Goal: Check status: Check status

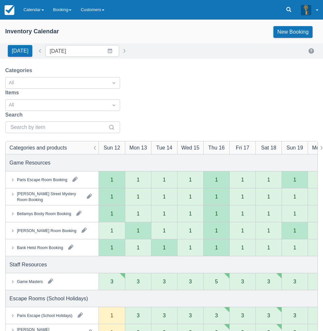
click at [31, 5] on link "Calendar" at bounding box center [34, 10] width 30 height 20
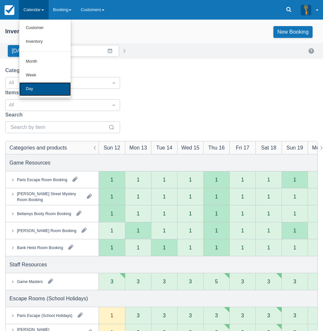
click at [38, 90] on link "Day" at bounding box center [45, 89] width 52 height 14
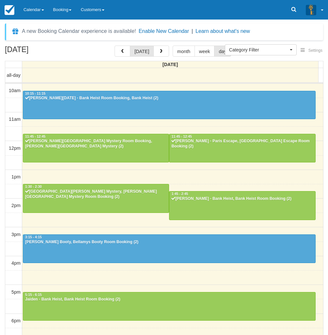
select select
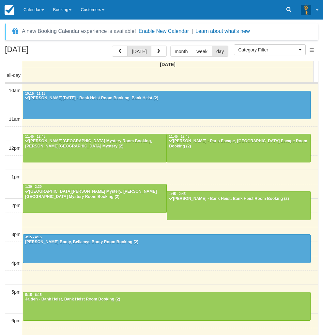
scroll to position [87, 0]
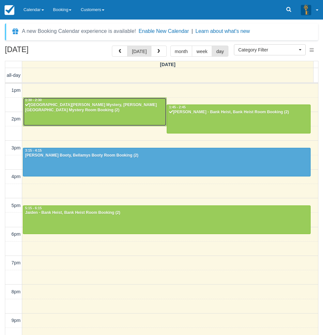
click at [65, 111] on div at bounding box center [94, 112] width 143 height 28
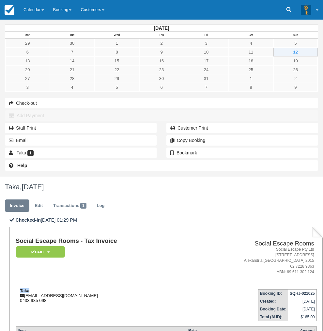
drag, startPoint x: 113, startPoint y: 134, endPoint x: 102, endPoint y: 134, distance: 11.1
click at [102, 288] on div "Taka takapon30@gmail.com 0433 985 098" at bounding box center [102, 295] width 172 height 15
copy strong "Taka"
click at [31, 7] on link "Calendar" at bounding box center [34, 10] width 30 height 20
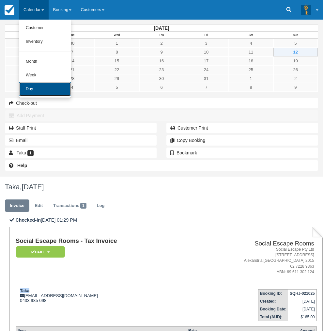
click at [37, 88] on link "Day" at bounding box center [45, 89] width 52 height 14
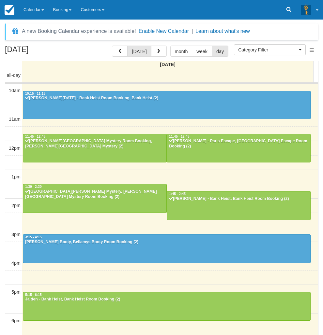
select select
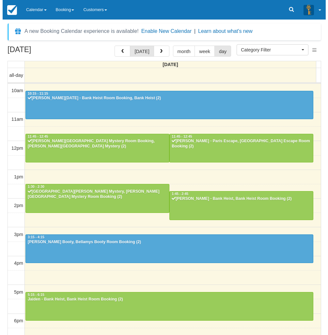
scroll to position [87, 0]
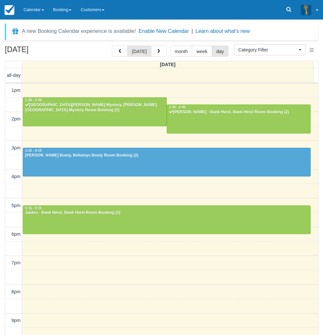
click at [165, 299] on div "10am 11am 12pm 1pm 2pm 3pm 4pm 5pm 6pm 7pm 8pm 9pm 10pm 10:15 - 11:15 Angeline …" at bounding box center [161, 177] width 313 height 360
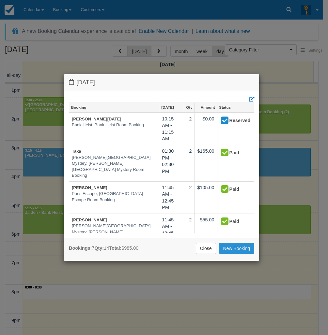
click at [219, 251] on link "New Booking" at bounding box center [237, 248] width 36 height 11
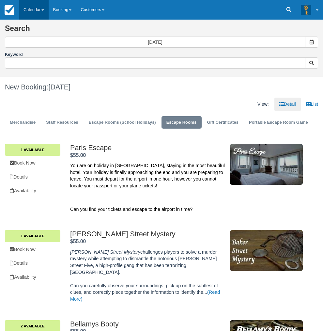
click at [35, 10] on link "Calendar" at bounding box center [34, 10] width 30 height 20
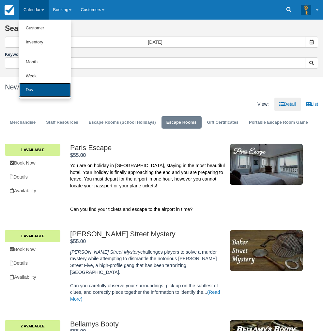
click at [37, 90] on link "Day" at bounding box center [45, 90] width 52 height 14
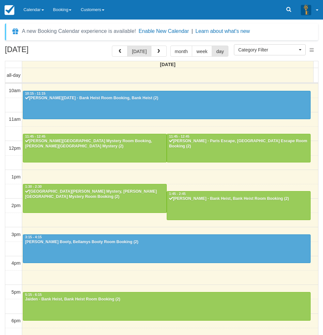
select select
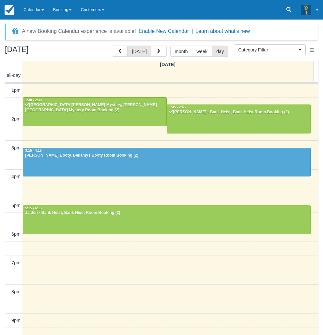
click at [3, 124] on div "[DATE] [DATE] month week day [DATE] all-day 10am 11am 12pm 1pm 2pm 3pm 4pm 5pm …" at bounding box center [161, 200] width 323 height 309
click at [116, 300] on div "10am 11am 12pm 1pm 2pm 3pm 4pm 5pm 6pm 7pm 8pm 9pm 10pm 10:15 - 11:15 [PERSON_N…" at bounding box center [161, 177] width 313 height 360
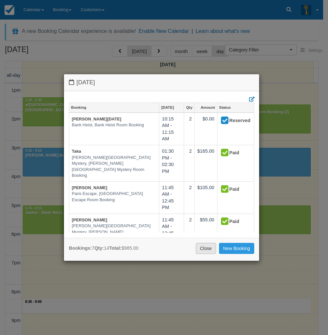
click at [203, 253] on link "Close" at bounding box center [206, 248] width 20 height 11
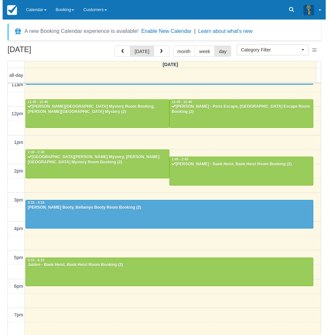
scroll to position [0, 0]
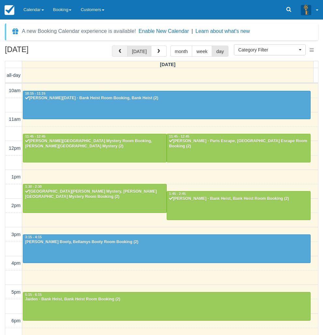
click at [118, 52] on button "button" at bounding box center [120, 51] width 16 height 11
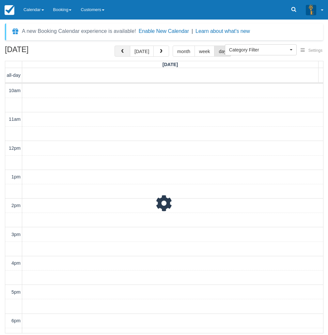
scroll to position [87, 0]
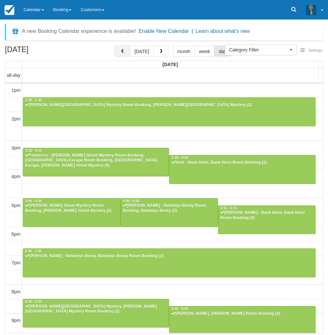
click at [118, 52] on button "button" at bounding box center [122, 51] width 16 height 11
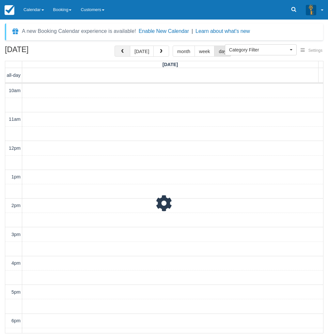
scroll to position [87, 0]
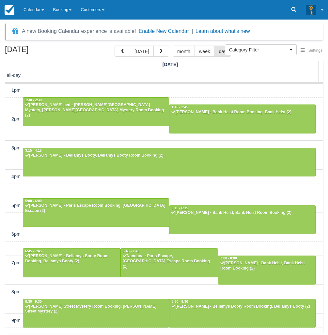
click at [124, 88] on div "10am 11am 12pm 1pm 2pm 3pm 4pm 5pm 6pm 7pm 8pm 9pm 10pm 10:00 - 11:00 Irene Sir…" at bounding box center [163, 177] width 317 height 360
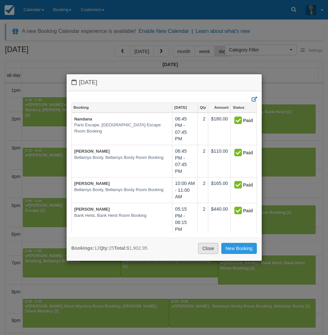
click at [211, 251] on link "Close" at bounding box center [208, 248] width 20 height 11
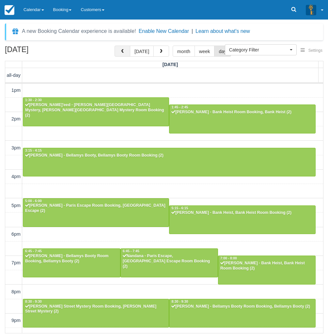
click at [125, 53] on span "button" at bounding box center [122, 51] width 5 height 5
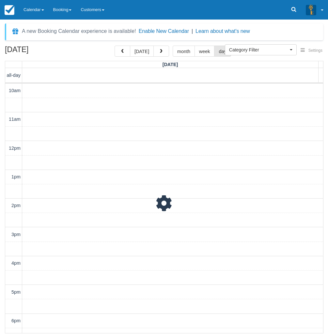
scroll to position [87, 0]
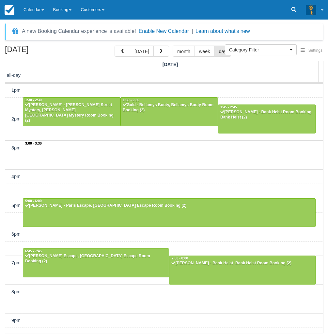
click at [163, 151] on div "10am 11am 12pm 1pm 2pm 3pm 4pm 5pm 6pm 7pm 8pm 9pm 10pm 3:00 - 3:30 10:00 - 11:…" at bounding box center [163, 177] width 317 height 360
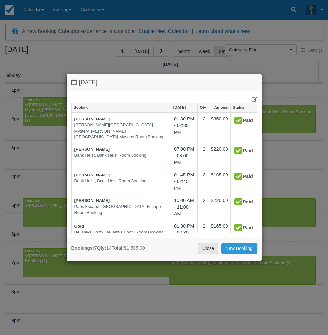
click at [211, 250] on link "Close" at bounding box center [208, 248] width 20 height 11
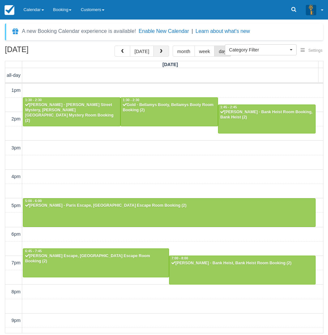
click at [160, 52] on span "button" at bounding box center [161, 51] width 5 height 5
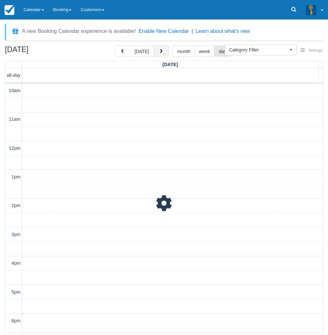
scroll to position [87, 0]
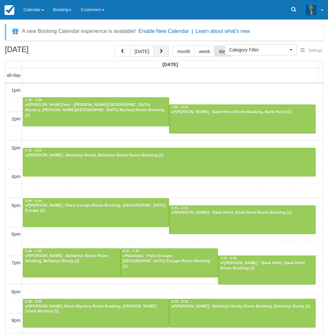
click at [160, 52] on span "button" at bounding box center [161, 51] width 5 height 5
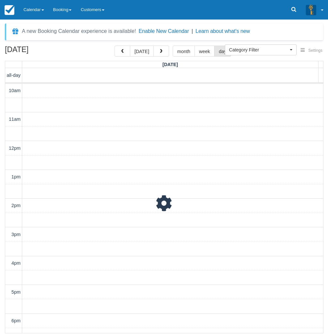
scroll to position [87, 0]
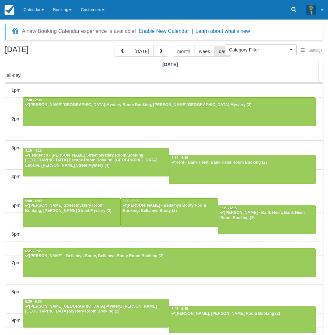
click at [173, 140] on div "10am 11am 12pm 1pm 2pm 3pm 4pm 5pm 6pm 7pm 8pm 9pm 10pm 10:00 - 11:00 Daniel Ng…" at bounding box center [163, 177] width 317 height 360
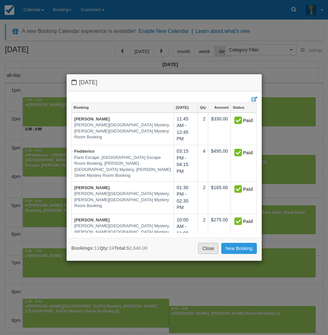
click at [203, 250] on link "Close" at bounding box center [208, 248] width 20 height 11
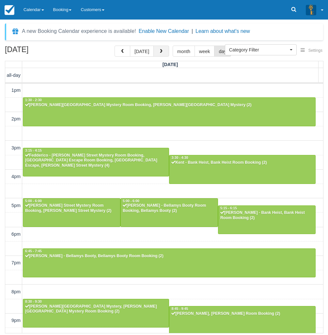
click at [160, 53] on span "button" at bounding box center [161, 51] width 5 height 5
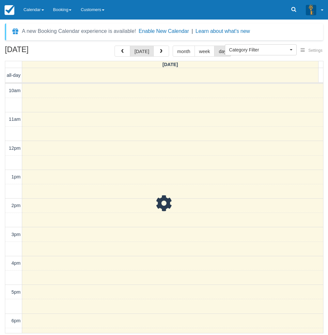
scroll to position [87, 0]
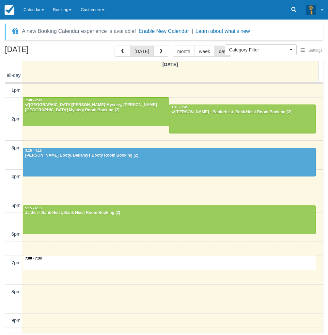
click at [162, 265] on div "10am 11am 12pm 1pm 2pm 3pm 4pm 5pm 6pm 7pm 8pm 9pm 10pm 7:00 - 7:30 10:15 - 11:…" at bounding box center [163, 177] width 317 height 360
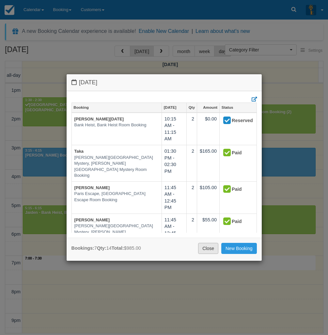
click at [209, 250] on link "Close" at bounding box center [208, 248] width 20 height 11
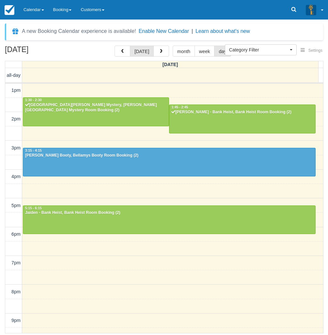
click at [2, 97] on div "[DATE] [DATE] month week day [DATE] all-day 10am 11am 12pm 1pm 2pm 3pm 4pm 5pm …" at bounding box center [164, 190] width 328 height 288
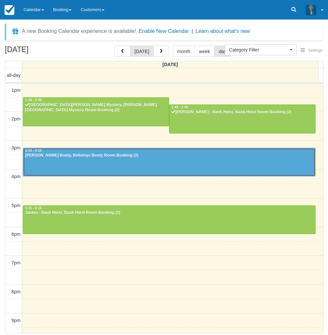
click at [58, 163] on div at bounding box center [169, 162] width 292 height 28
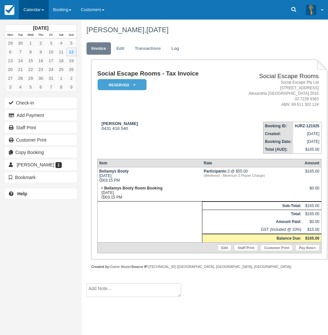
click at [35, 5] on link "Calendar" at bounding box center [34, 10] width 30 height 20
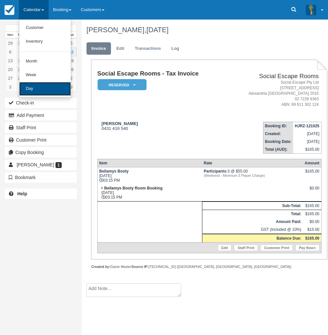
click at [43, 87] on link "Day" at bounding box center [45, 89] width 52 height 14
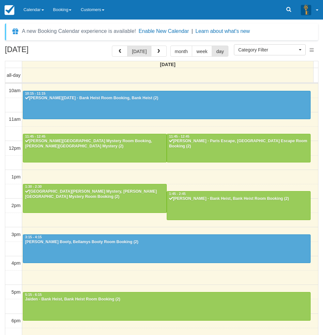
select select
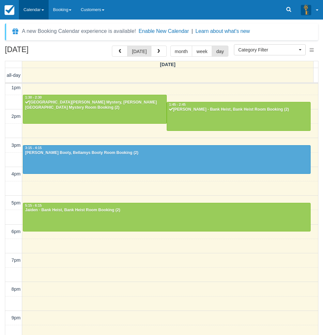
click at [35, 8] on link "Calendar" at bounding box center [34, 10] width 30 height 20
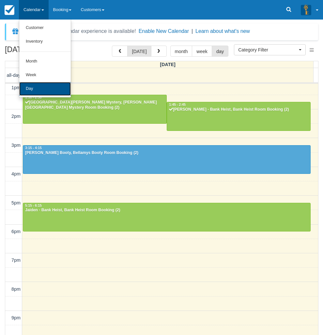
click at [41, 91] on link "Day" at bounding box center [45, 89] width 52 height 14
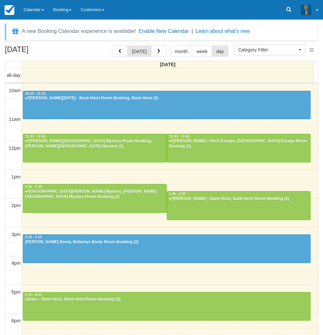
select select
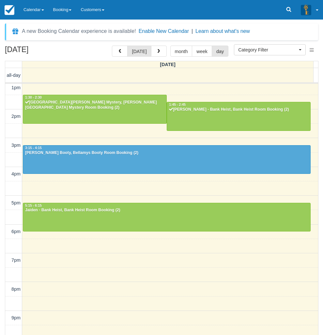
click at [3, 157] on div "[DATE] [DATE] month week day [DATE] all-day 10am 11am 12pm 1pm 2pm 3pm 4pm 5pm …" at bounding box center [161, 200] width 323 height 309
